Goal: Check status: Check status

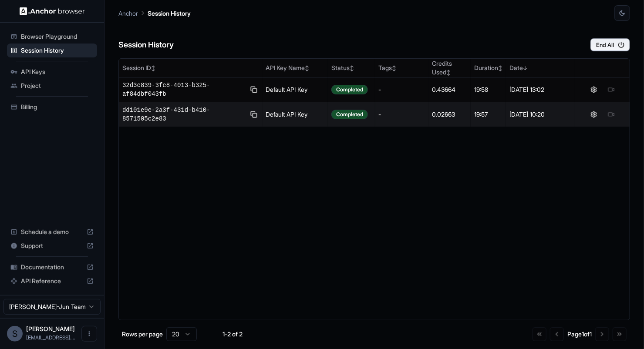
drag, startPoint x: 348, startPoint y: 148, endPoint x: 386, endPoint y: 136, distance: 40.2
click at [348, 148] on div "Session ID ↕ API Key Name ↕ Status ↕ Tags ↕ Credits Used ↕ Duration ↕ Date ↓ 32…" at bounding box center [374, 189] width 512 height 262
click at [613, 109] on div at bounding box center [602, 114] width 47 height 10
click at [169, 106] on span "dd101e9e-2a3f-431d-b410-8571505c2e83" at bounding box center [183, 114] width 123 height 17
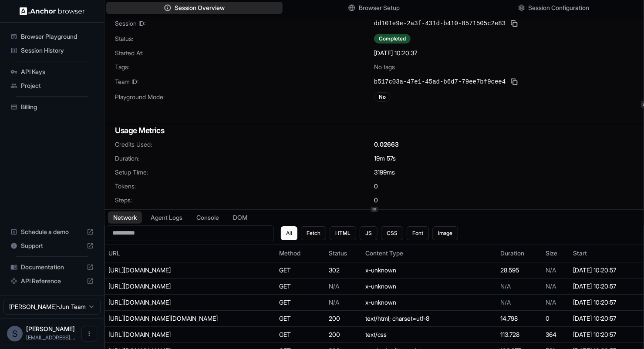
click at [437, 234] on button "Image" at bounding box center [445, 233] width 26 height 14
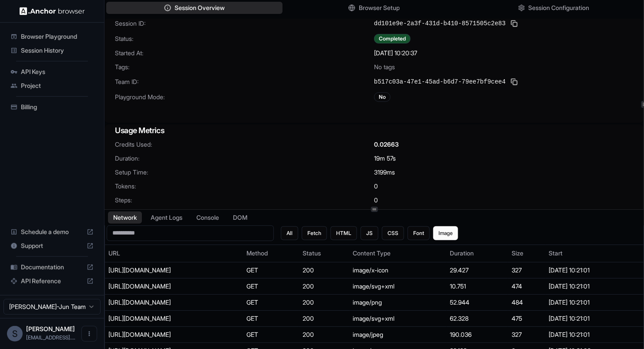
click at [183, 332] on div "[URL][DOMAIN_NAME]" at bounding box center [173, 334] width 131 height 9
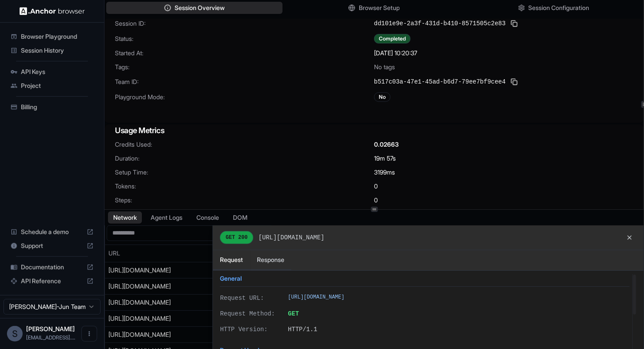
click at [169, 282] on div at bounding box center [374, 295] width 539 height 139
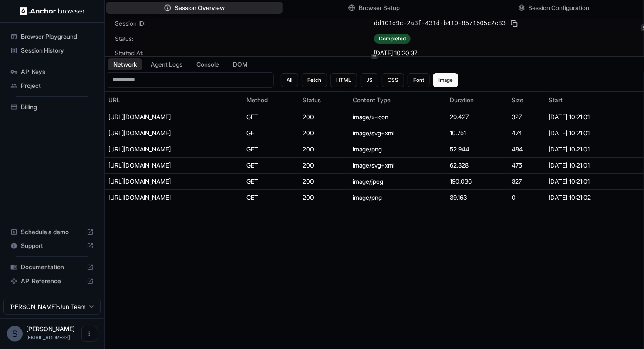
click at [369, 56] on div at bounding box center [373, 56] width 539 height 0
click at [226, 195] on div "https://www.gstatic.com/recaptcha/api2/logo_48.png" at bounding box center [173, 197] width 131 height 9
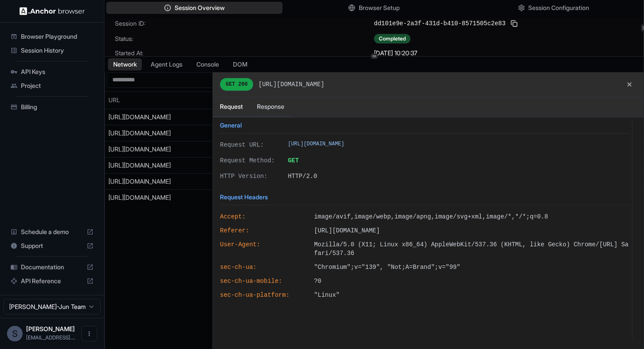
click at [188, 273] on div at bounding box center [374, 218] width 539 height 292
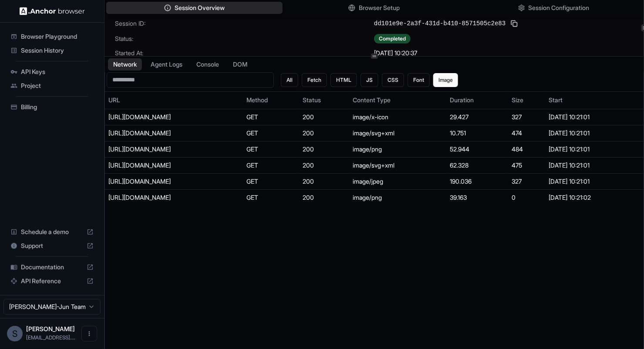
click at [290, 79] on button "All" at bounding box center [289, 80] width 17 height 14
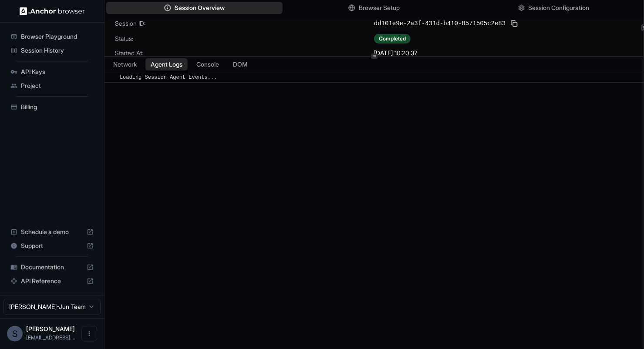
click at [180, 65] on button "Agent Logs" at bounding box center [166, 64] width 42 height 12
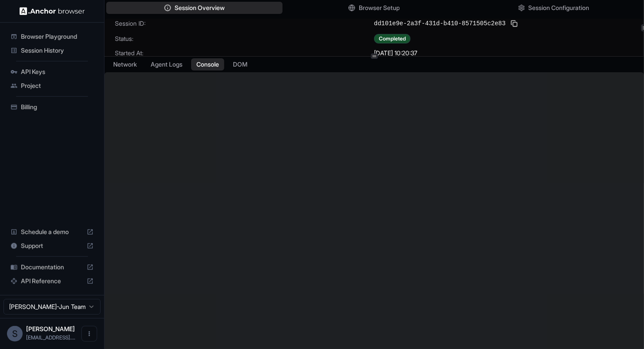
click at [211, 66] on button "Console" at bounding box center [207, 64] width 33 height 12
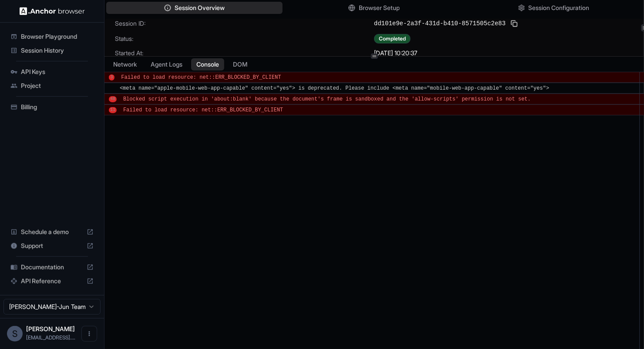
click at [243, 67] on button "DOM" at bounding box center [240, 64] width 25 height 12
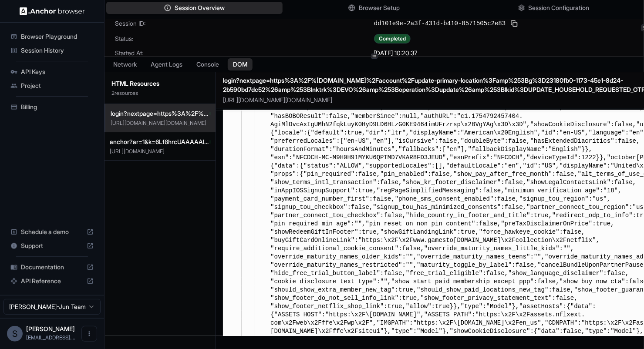
click at [124, 96] on p "2 resource s" at bounding box center [159, 93] width 97 height 7
click at [140, 145] on span "anchor?ar=1&k=6Lf8hrcUAAAAAIpQAFW2VFjtiYnThOjZOA5xvLyR&co=aHR0cHM6Ly93d3cubmV0Z…" at bounding box center [160, 142] width 100 height 9
type textarea "**********"
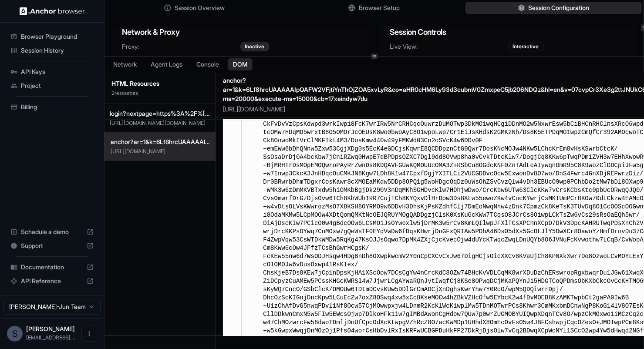
click at [548, 10] on span "Session Configuration" at bounding box center [559, 7] width 61 height 9
click at [352, 6] on circle "button" at bounding box center [352, 8] width 6 height 6
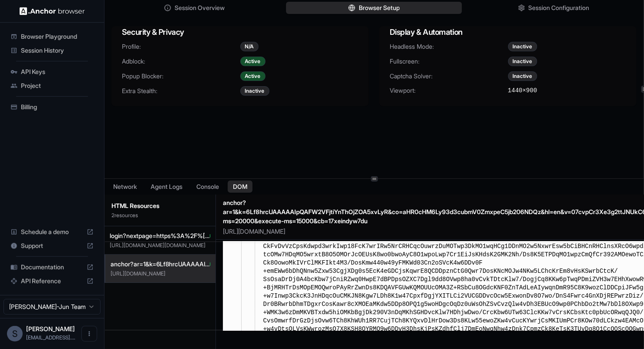
click at [362, 179] on div at bounding box center [373, 179] width 539 height 0
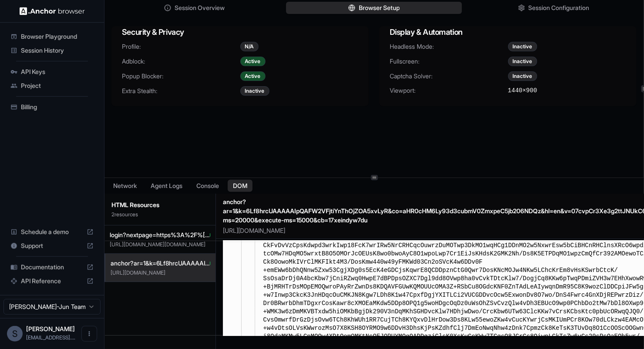
click at [198, 10] on span "Session Overview" at bounding box center [200, 7] width 50 height 9
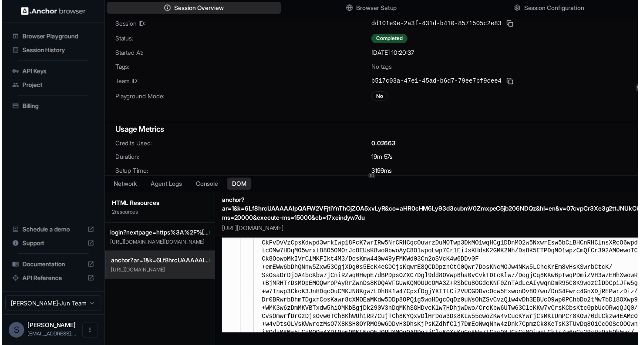
scroll to position [33, 0]
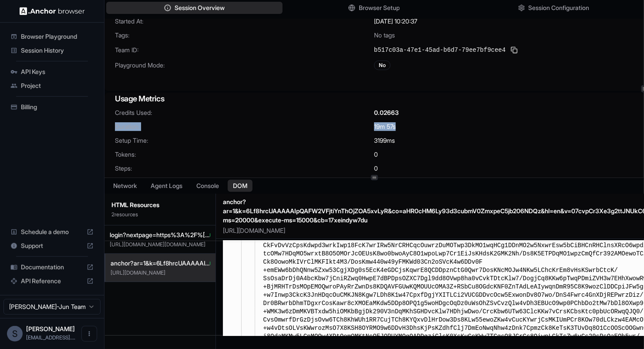
drag, startPoint x: 116, startPoint y: 127, endPoint x: 399, endPoint y: 124, distance: 283.0
click at [399, 124] on div "Duration: 19m 57s" at bounding box center [374, 126] width 518 height 9
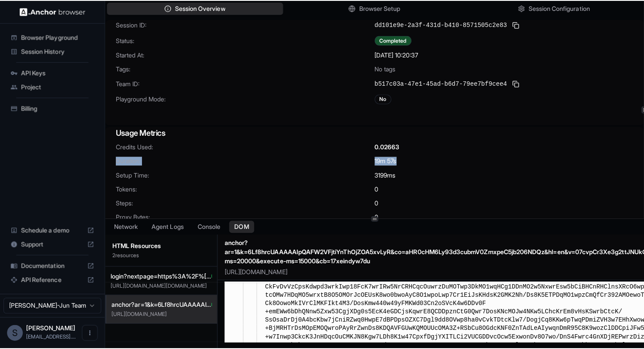
scroll to position [0, 0]
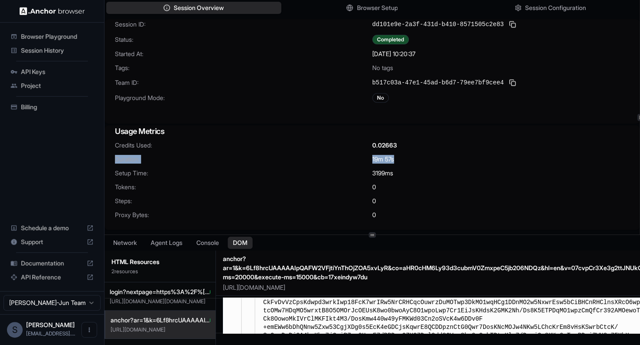
click at [373, 237] on div "Session Overview Browser Setup Session Configuration Session ID: dd101e9e-2a3f-…" at bounding box center [372, 172] width 536 height 345
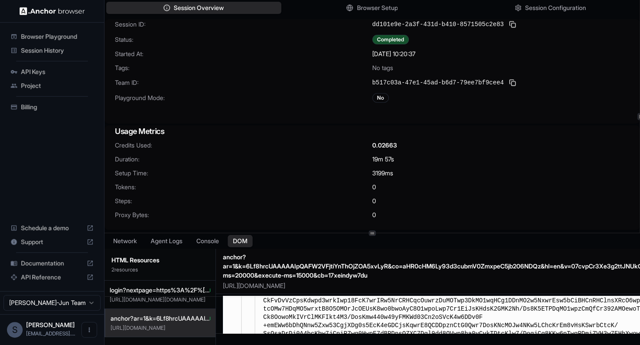
click at [509, 138] on div "Usage Metrics" at bounding box center [371, 133] width 535 height 16
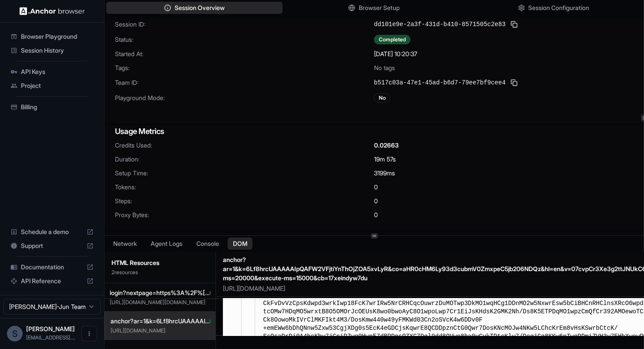
click at [35, 48] on span "Session History" at bounding box center [57, 50] width 73 height 9
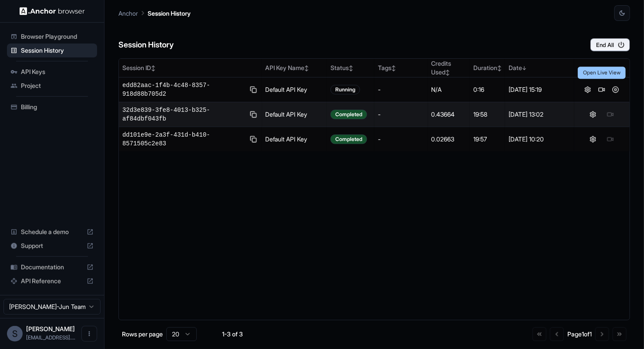
click at [601, 84] on button at bounding box center [601, 89] width 10 height 10
click at [615, 86] on button at bounding box center [615, 89] width 10 height 10
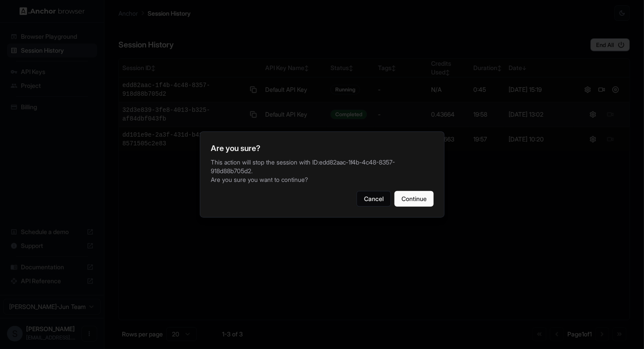
click at [367, 200] on button "Cancel" at bounding box center [374, 199] width 34 height 16
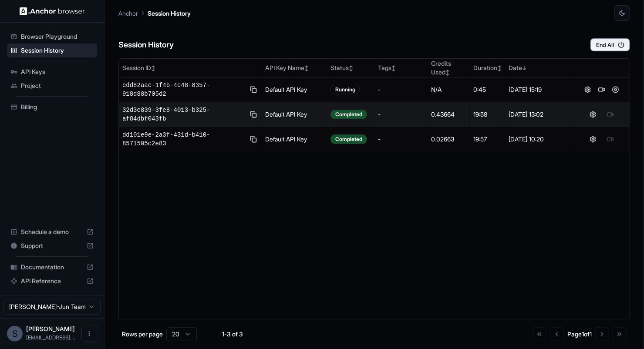
click at [617, 84] on button at bounding box center [615, 89] width 10 height 10
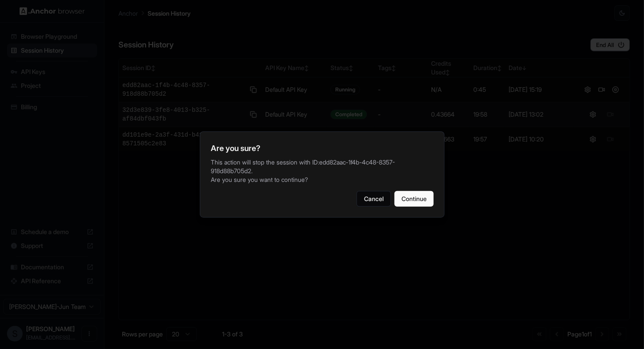
click at [410, 202] on button "Continue" at bounding box center [413, 199] width 39 height 16
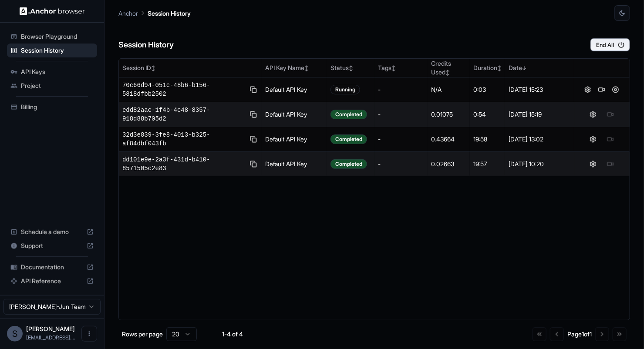
click at [600, 84] on button at bounding box center [601, 89] width 10 height 10
click at [616, 87] on button at bounding box center [615, 89] width 10 height 10
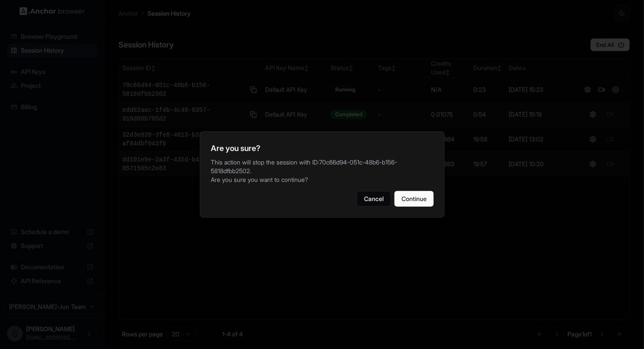
click at [411, 196] on button "Continue" at bounding box center [413, 199] width 39 height 16
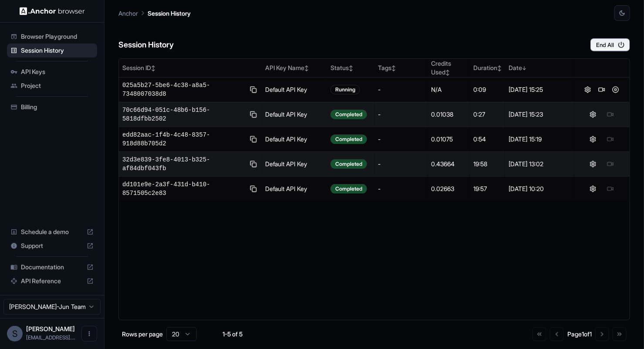
click at [603, 85] on button at bounding box center [601, 89] width 10 height 10
click at [616, 85] on button at bounding box center [615, 89] width 10 height 10
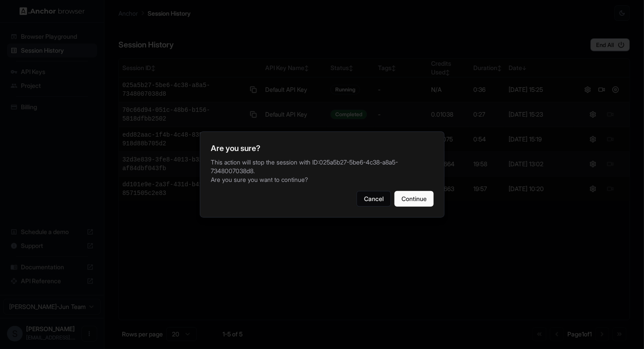
click at [408, 196] on button "Continue" at bounding box center [413, 199] width 39 height 16
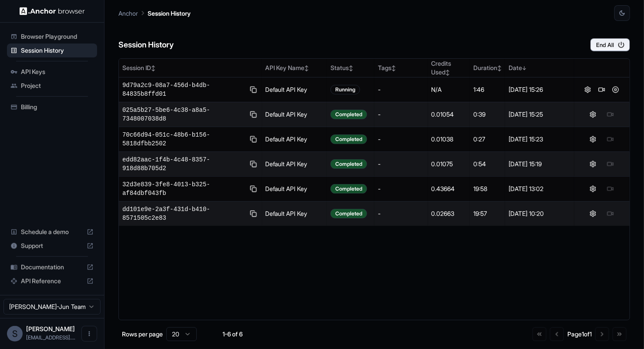
click at [603, 84] on button at bounding box center [601, 89] width 10 height 10
click at [616, 86] on button at bounding box center [615, 89] width 10 height 10
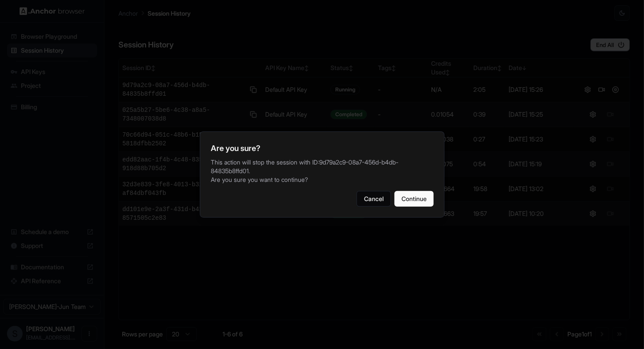
click at [416, 197] on button "Continue" at bounding box center [413, 199] width 39 height 16
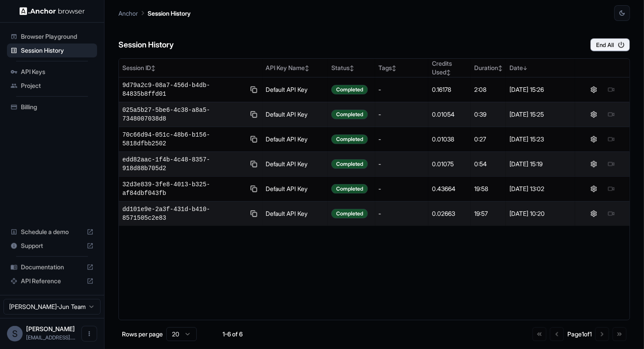
click at [41, 38] on span "Browser Playground" at bounding box center [57, 36] width 73 height 9
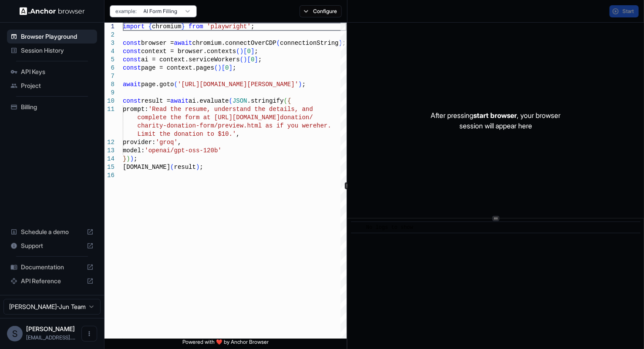
click at [37, 52] on span "Session History" at bounding box center [57, 50] width 73 height 9
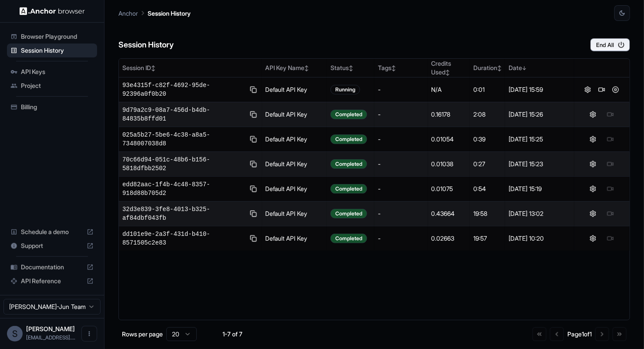
click at [600, 85] on button at bounding box center [601, 89] width 10 height 10
click at [614, 85] on button at bounding box center [615, 89] width 10 height 10
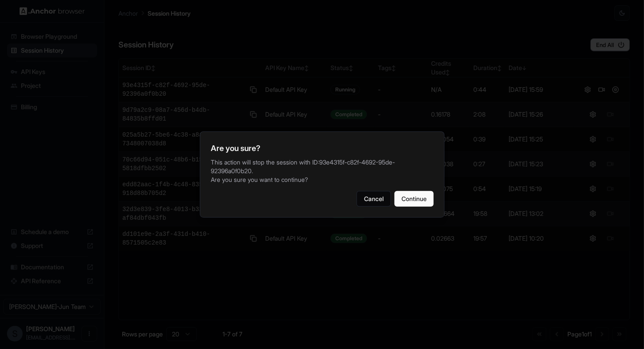
click at [409, 198] on button "Continue" at bounding box center [413, 199] width 39 height 16
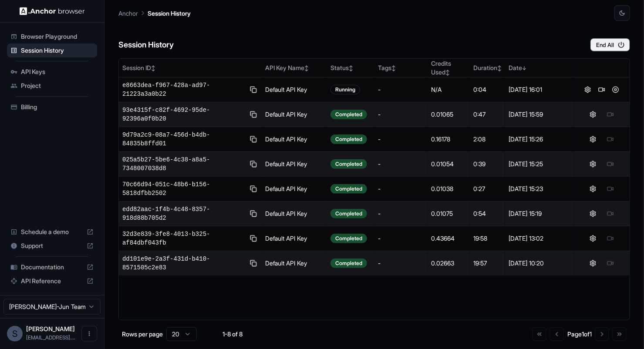
click at [601, 86] on button at bounding box center [601, 89] width 10 height 10
click at [615, 86] on button at bounding box center [615, 89] width 10 height 10
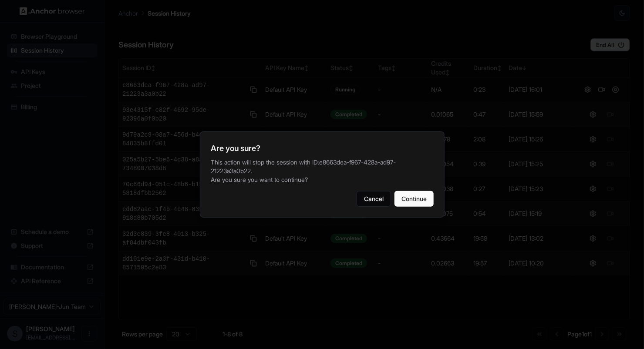
click at [417, 198] on button "Continue" at bounding box center [413, 199] width 39 height 16
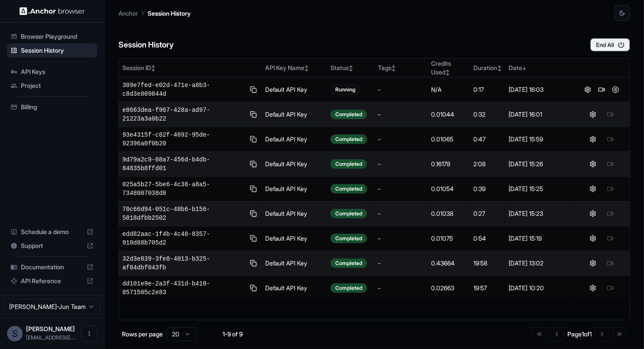
click at [598, 85] on button at bounding box center [601, 89] width 10 height 10
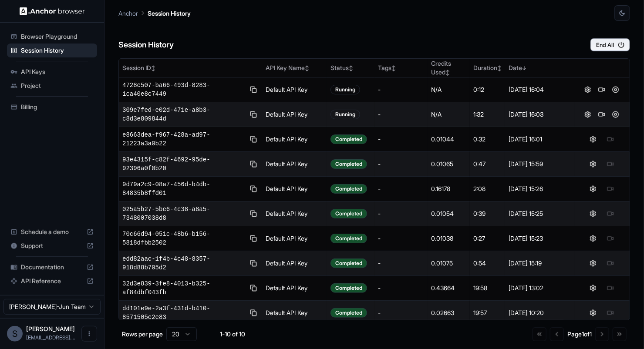
click at [600, 109] on button at bounding box center [601, 114] width 10 height 10
click at [607, 84] on div at bounding box center [602, 89] width 48 height 10
click at [605, 84] on button at bounding box center [601, 89] width 10 height 10
click at [600, 85] on button at bounding box center [601, 89] width 10 height 10
click at [615, 84] on button at bounding box center [615, 89] width 10 height 10
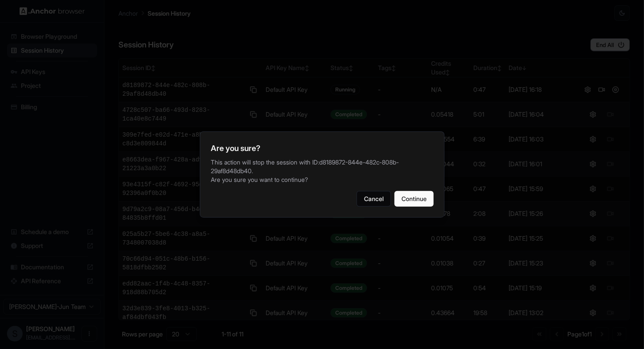
click at [415, 197] on button "Continue" at bounding box center [413, 199] width 39 height 16
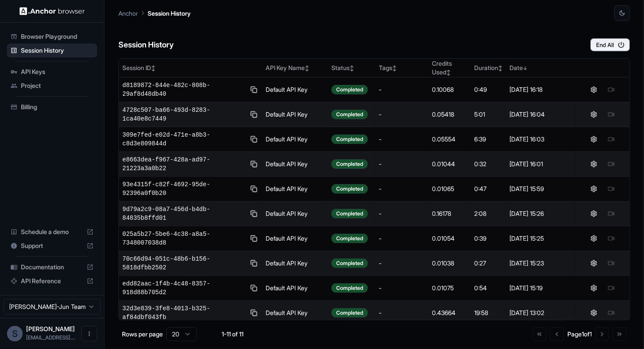
click at [342, 41] on div "Session History End All" at bounding box center [374, 36] width 512 height 30
click at [599, 85] on button at bounding box center [601, 89] width 10 height 10
click at [615, 87] on button at bounding box center [615, 89] width 10 height 10
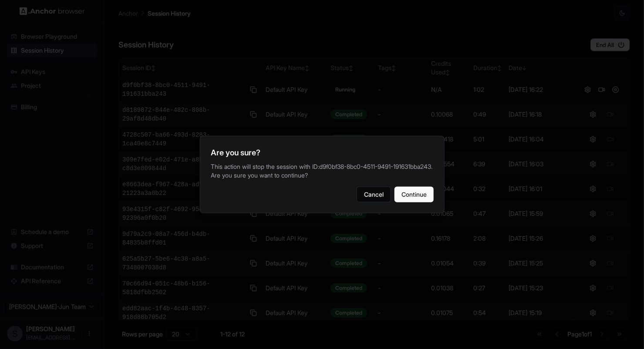
click at [412, 195] on button "Continue" at bounding box center [413, 195] width 39 height 16
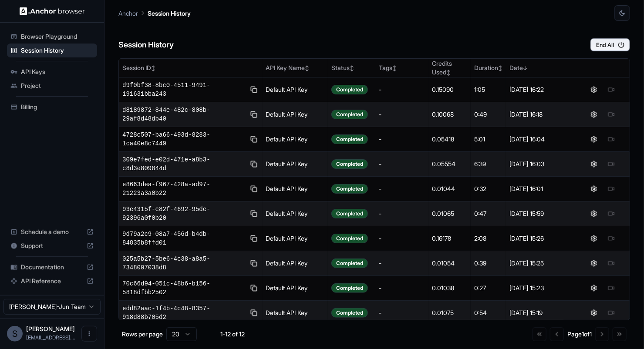
click at [290, 46] on div "Session History End All" at bounding box center [374, 36] width 512 height 30
click at [59, 52] on span "Session History" at bounding box center [57, 50] width 73 height 9
click at [600, 84] on button at bounding box center [601, 89] width 10 height 10
click at [617, 84] on button at bounding box center [615, 89] width 10 height 10
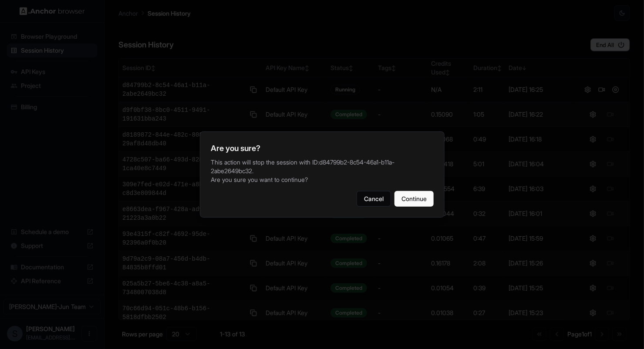
click at [418, 200] on button "Continue" at bounding box center [413, 199] width 39 height 16
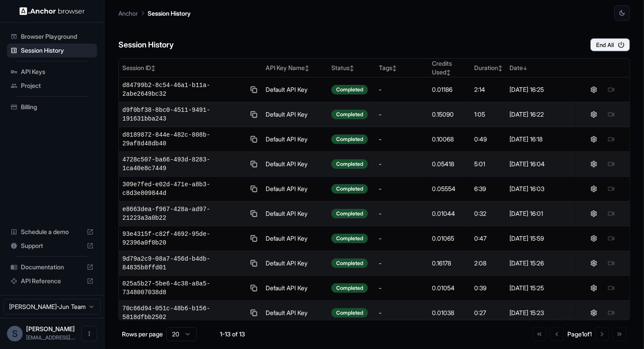
click at [52, 50] on span "Session History" at bounding box center [57, 50] width 73 height 9
click at [598, 84] on button at bounding box center [601, 89] width 10 height 10
click at [614, 87] on button at bounding box center [615, 89] width 10 height 10
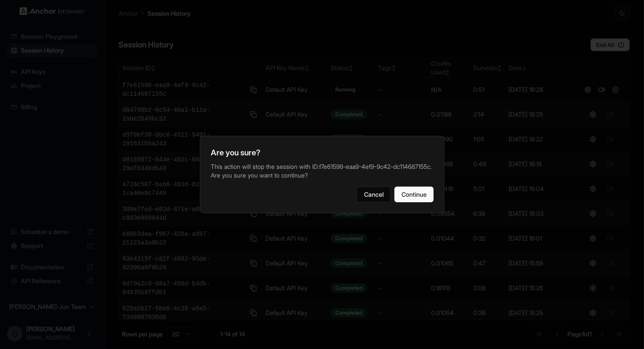
click at [404, 196] on button "Continue" at bounding box center [413, 195] width 39 height 16
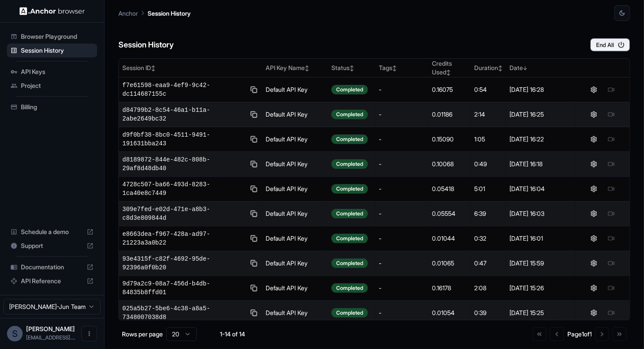
click at [44, 54] on span "Session History" at bounding box center [57, 50] width 73 height 9
click at [602, 85] on button at bounding box center [601, 89] width 10 height 10
click at [611, 87] on button at bounding box center [615, 89] width 10 height 10
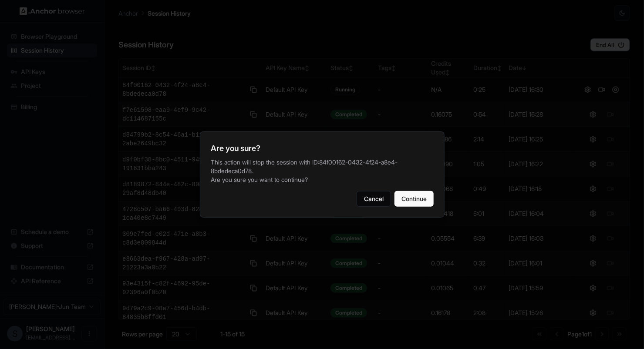
click at [415, 197] on button "Continue" at bounding box center [413, 199] width 39 height 16
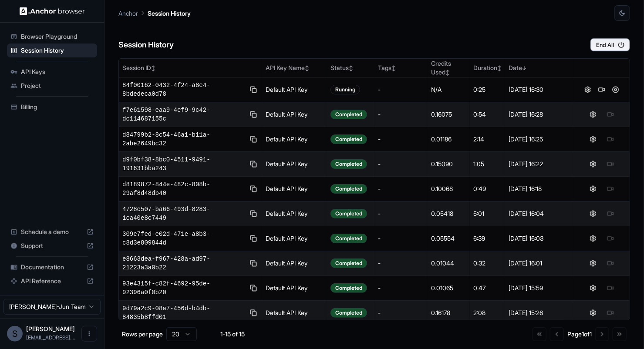
click at [614, 84] on button at bounding box center [615, 89] width 10 height 10
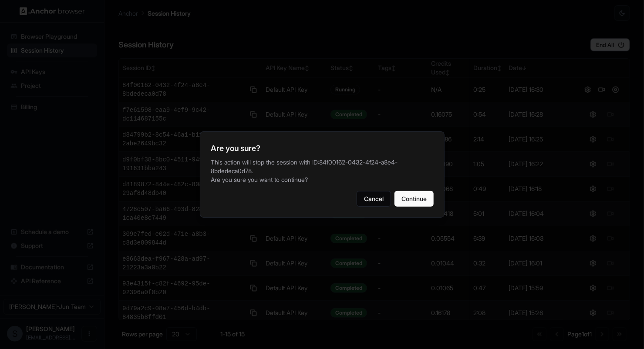
click at [414, 196] on button "Continue" at bounding box center [413, 199] width 39 height 16
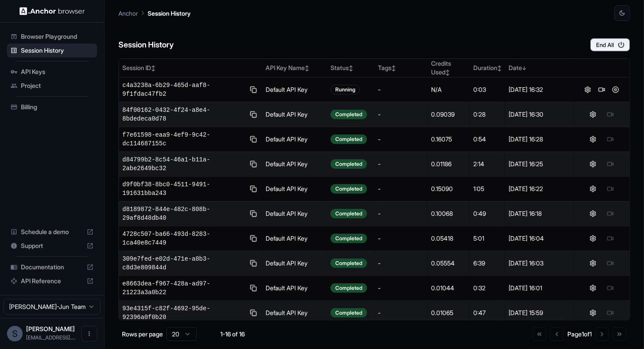
click at [599, 88] on button at bounding box center [601, 89] width 10 height 10
click at [613, 84] on button at bounding box center [615, 89] width 10 height 10
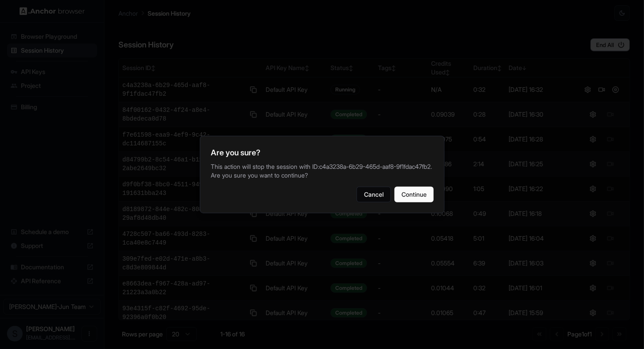
click at [418, 198] on button "Continue" at bounding box center [413, 195] width 39 height 16
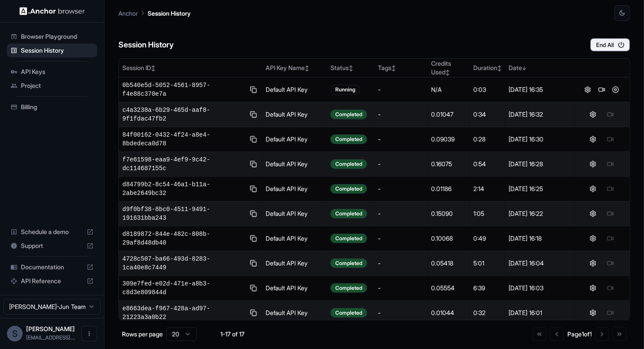
click at [599, 90] on button at bounding box center [601, 89] width 10 height 10
click at [612, 85] on button at bounding box center [615, 89] width 10 height 10
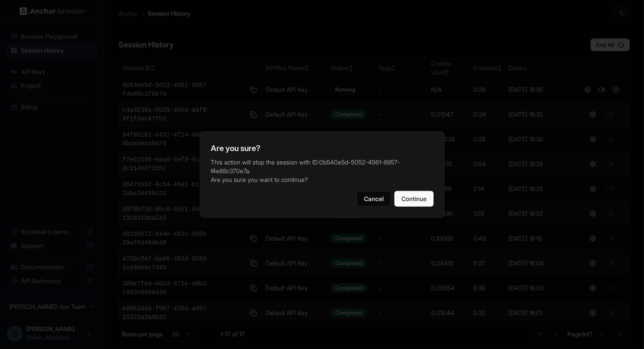
click at [419, 198] on button "Continue" at bounding box center [413, 199] width 39 height 16
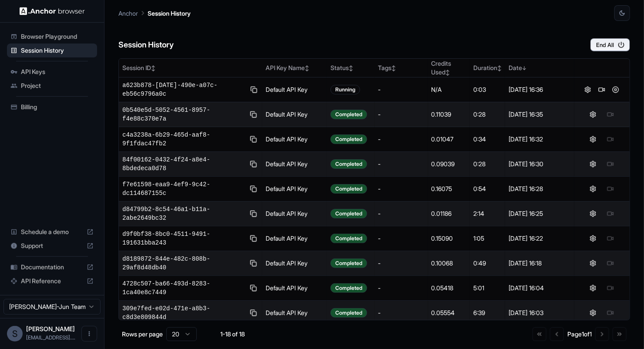
click at [598, 87] on button at bounding box center [601, 89] width 10 height 10
click at [610, 84] on button at bounding box center [615, 89] width 10 height 10
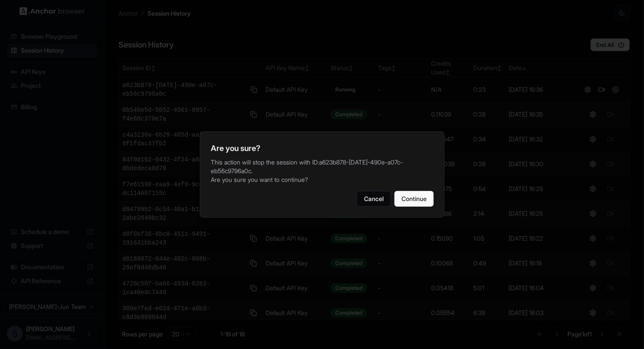
click at [424, 199] on button "Continue" at bounding box center [413, 199] width 39 height 16
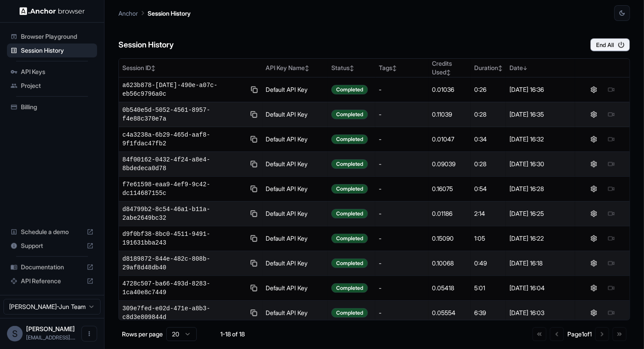
click at [607, 85] on div at bounding box center [602, 89] width 47 height 10
click at [597, 86] on button at bounding box center [601, 89] width 10 height 10
click at [612, 85] on button at bounding box center [615, 89] width 10 height 10
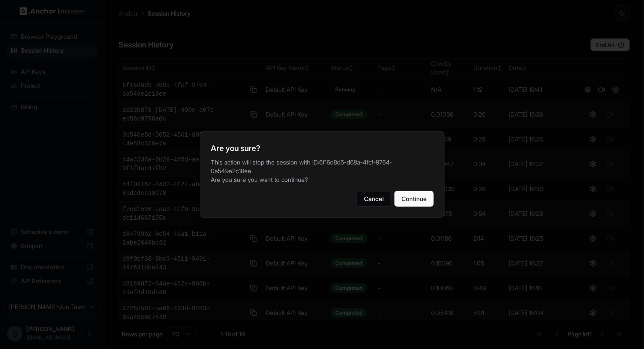
click at [414, 202] on button "Continue" at bounding box center [413, 199] width 39 height 16
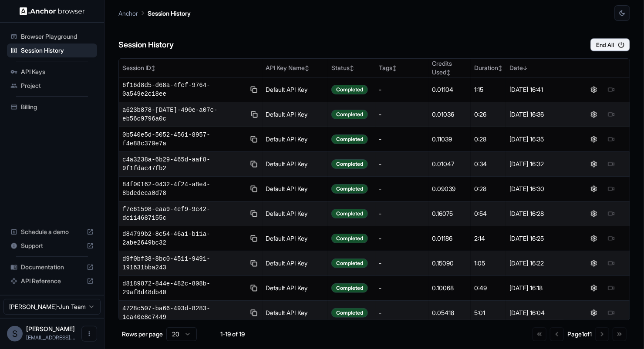
click at [54, 39] on span "Browser Playground" at bounding box center [57, 36] width 73 height 9
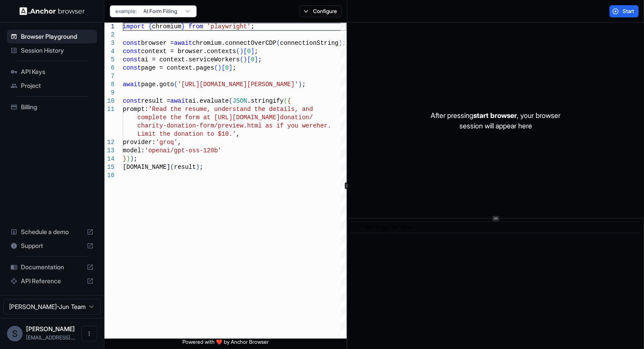
click at [49, 55] on div "Session History" at bounding box center [52, 51] width 90 height 14
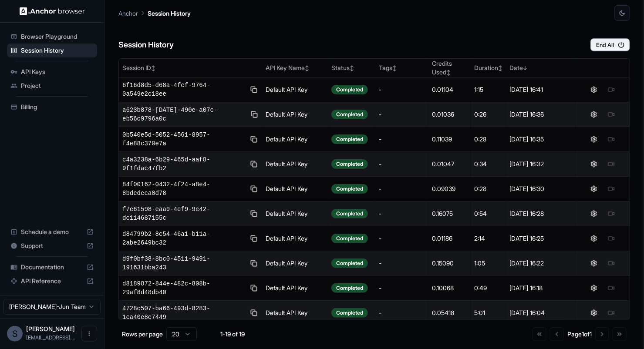
click at [131, 13] on p "Anchor" at bounding box center [128, 13] width 20 height 9
click at [591, 89] on button at bounding box center [594, 89] width 10 height 10
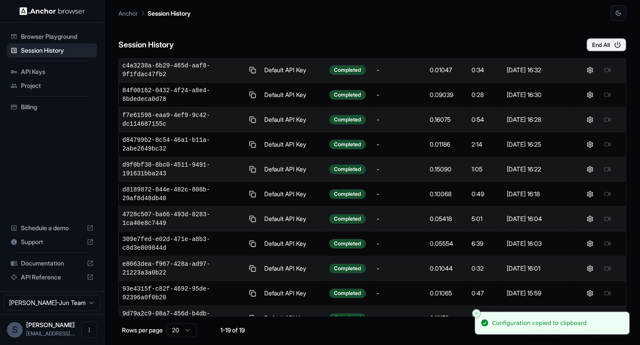
scroll to position [4, 0]
click at [86, 331] on icon "Open menu" at bounding box center [89, 330] width 7 height 7
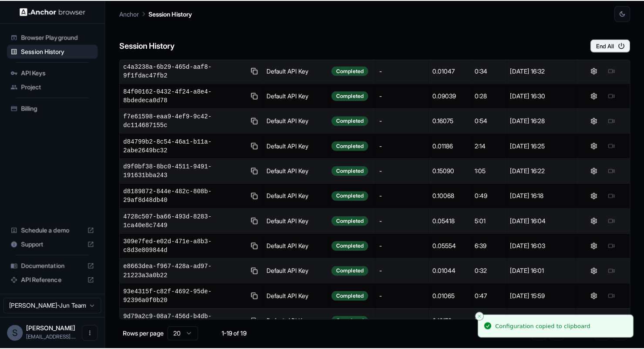
scroll to position [0, 0]
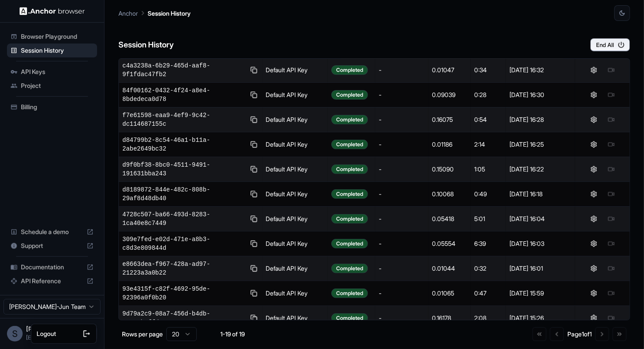
click at [59, 189] on div at bounding box center [322, 174] width 644 height 349
click at [61, 33] on span "Browser Playground" at bounding box center [57, 36] width 73 height 9
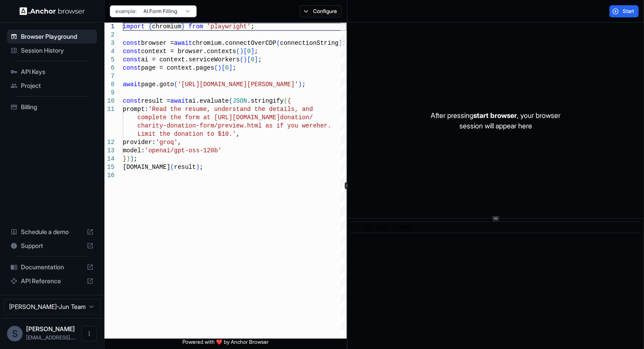
click at [44, 15] on img at bounding box center [52, 11] width 65 height 8
click at [500, 119] on p "After pressing start browser , your browser session will appear here" at bounding box center [496, 120] width 130 height 21
click at [508, 147] on div "After pressing start browser , your browser session will appear here" at bounding box center [495, 121] width 296 height 196
click at [48, 54] on div "Session History" at bounding box center [52, 51] width 90 height 14
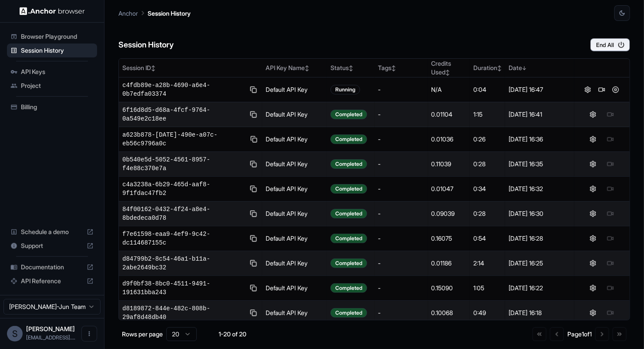
click at [599, 84] on button at bounding box center [601, 89] width 10 height 10
click at [611, 84] on button at bounding box center [615, 89] width 10 height 10
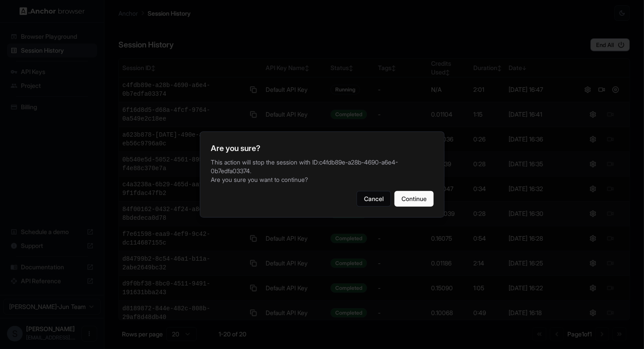
click at [425, 199] on button "Continue" at bounding box center [413, 199] width 39 height 16
